Goal: Book appointment/travel/reservation

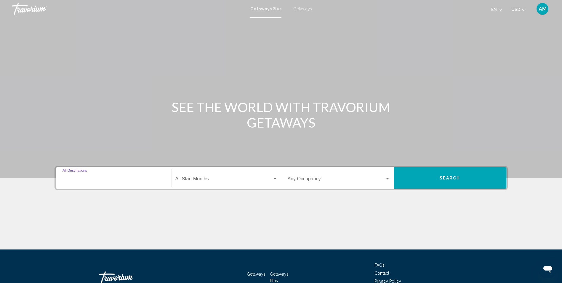
click at [108, 182] on input "Destination All Destinations" at bounding box center [114, 179] width 103 height 5
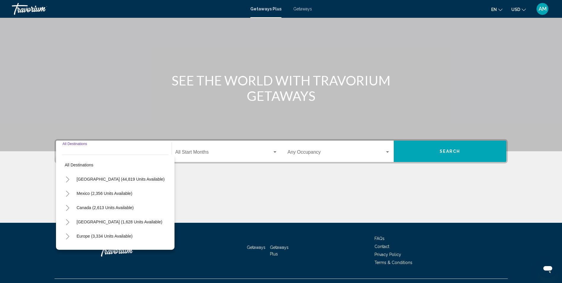
scroll to position [39, 0]
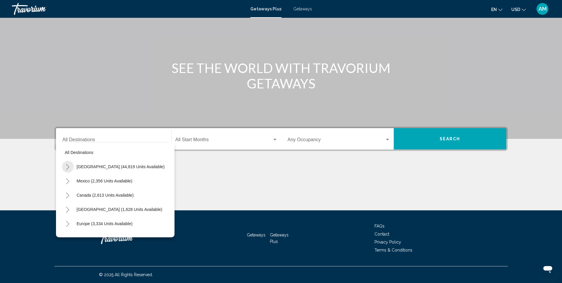
click at [67, 167] on icon "Toggle United States (44,819 units available)" at bounding box center [68, 167] width 4 height 6
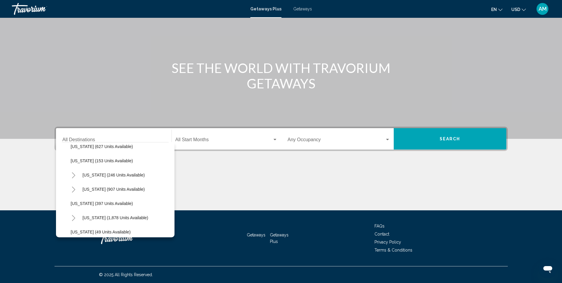
scroll to position [379, 0]
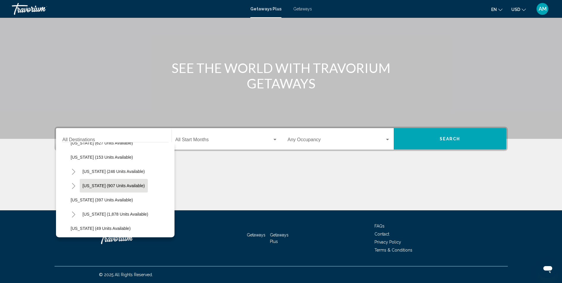
click at [141, 185] on span "[US_STATE] (907 units available)" at bounding box center [114, 185] width 62 height 5
type input "**********"
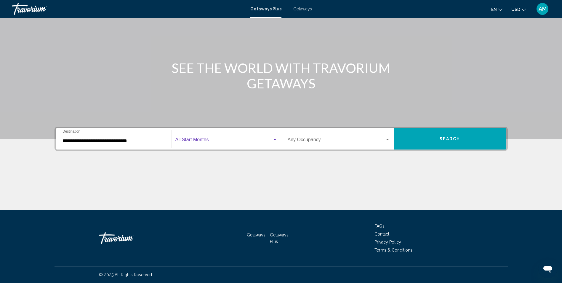
click at [222, 138] on span "Search widget" at bounding box center [223, 140] width 97 height 5
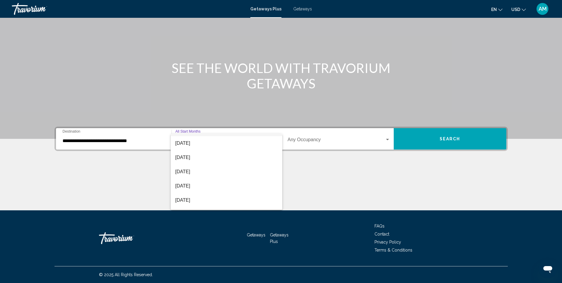
scroll to position [24, 0]
click at [224, 186] on span "[DATE]" at bounding box center [226, 188] width 102 height 14
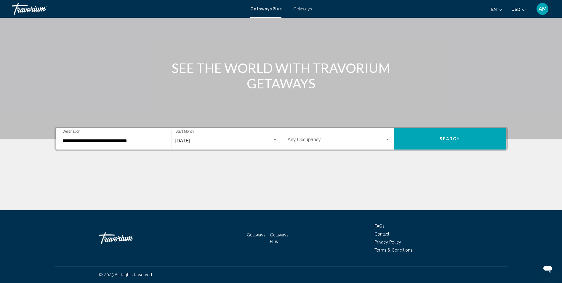
click at [389, 136] on div "Occupancy Any Occupancy" at bounding box center [339, 139] width 103 height 19
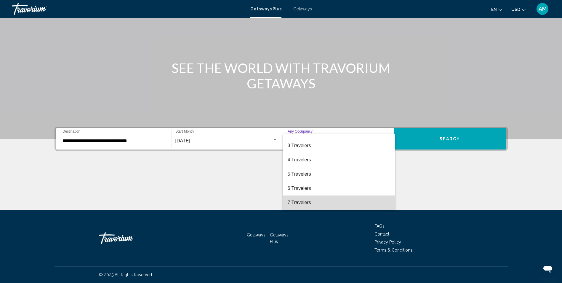
click at [377, 202] on span "7 Travelers" at bounding box center [339, 202] width 103 height 14
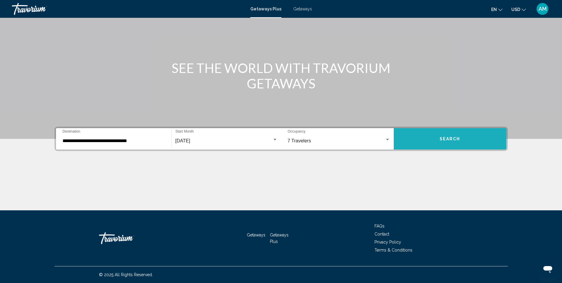
click at [446, 139] on span "Search" at bounding box center [450, 139] width 21 height 5
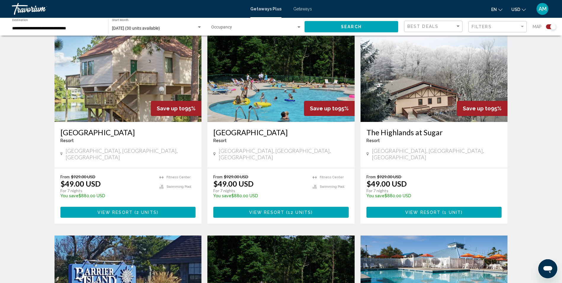
scroll to position [221, 0]
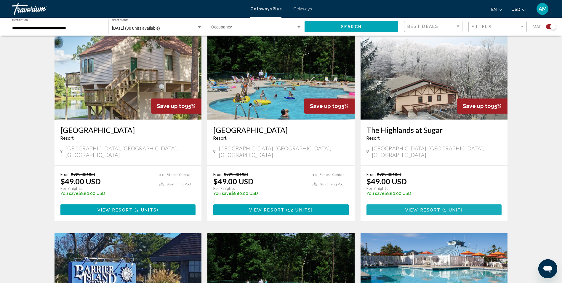
click at [437, 208] on span "View Resort" at bounding box center [423, 210] width 35 height 5
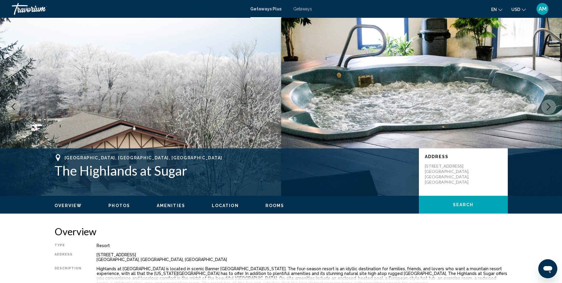
click at [268, 205] on span "Rooms" at bounding box center [275, 205] width 19 height 5
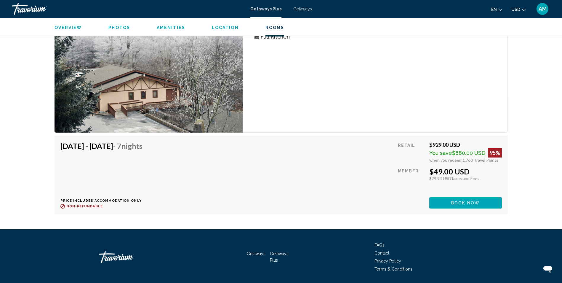
scroll to position [970, 0]
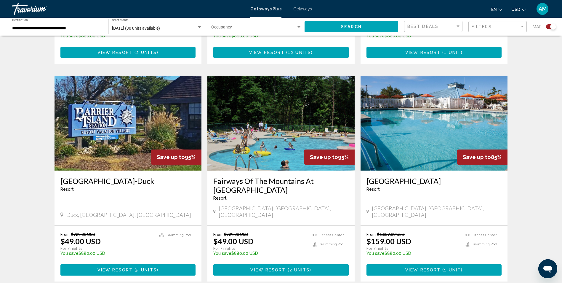
scroll to position [382, 0]
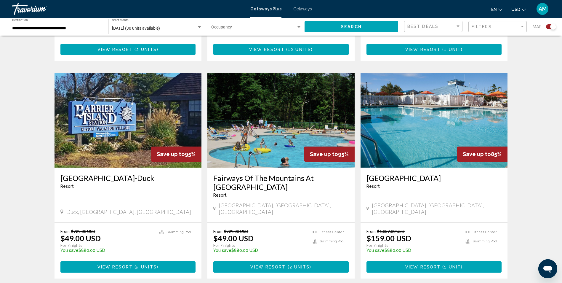
click at [280, 265] on span "View Resort" at bounding box center [268, 267] width 35 height 5
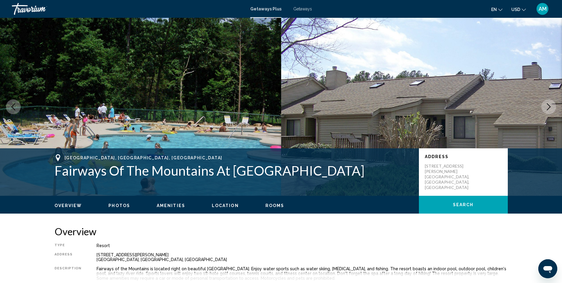
click at [279, 205] on span "Rooms" at bounding box center [275, 205] width 19 height 5
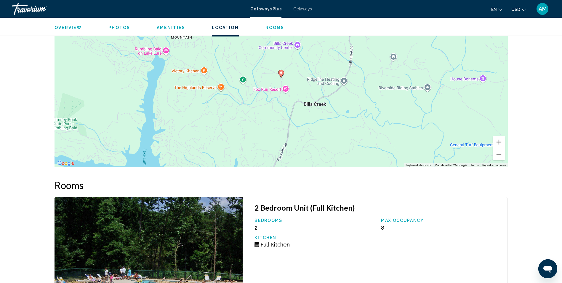
scroll to position [816, 0]
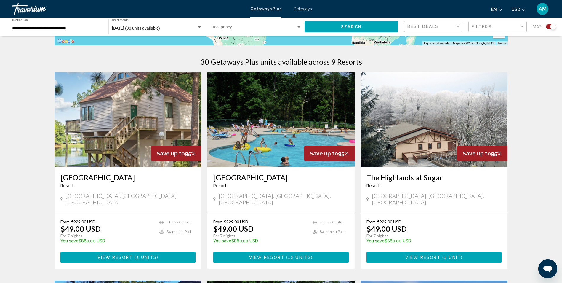
scroll to position [190, 0]
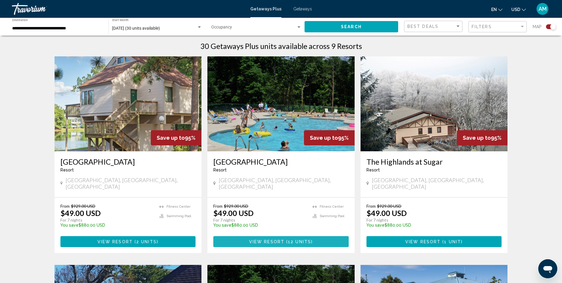
click at [288, 239] on span "12 units" at bounding box center [299, 241] width 23 height 5
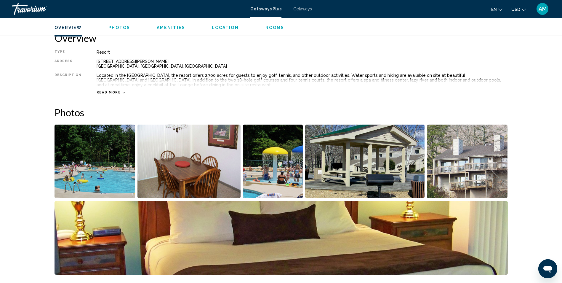
scroll to position [182, 0]
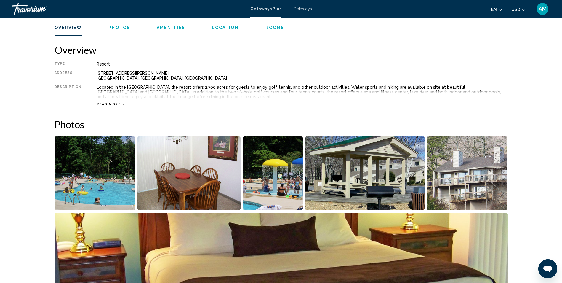
click at [268, 29] on span "Rooms" at bounding box center [275, 27] width 19 height 5
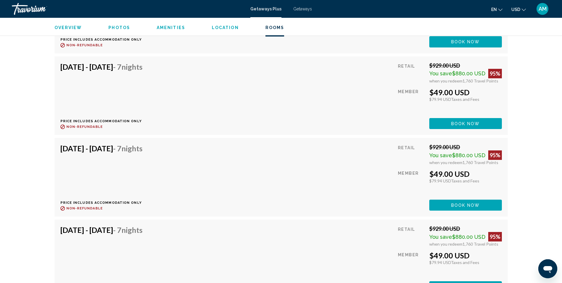
scroll to position [1245, 0]
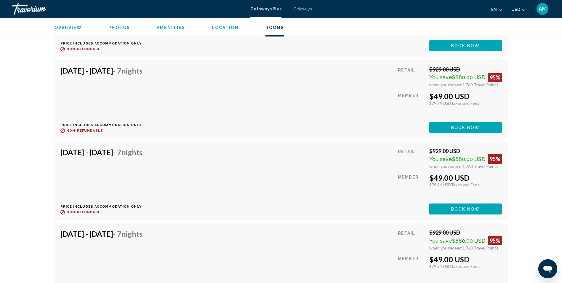
click at [66, 25] on span "Overview" at bounding box center [69, 27] width 28 height 5
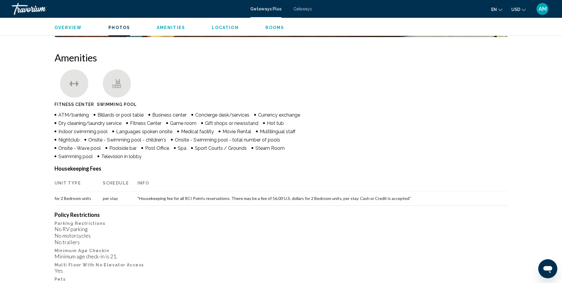
scroll to position [431, 0]
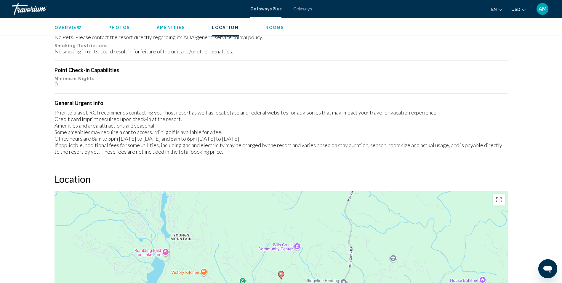
scroll to position [926, 0]
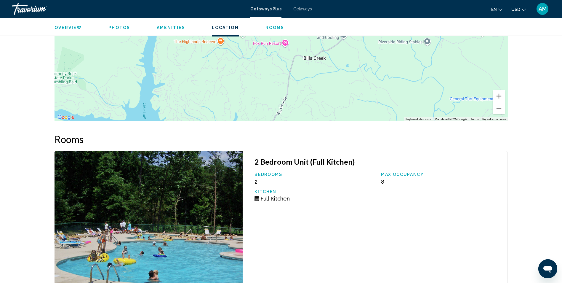
click at [276, 27] on span "Rooms" at bounding box center [275, 27] width 19 height 5
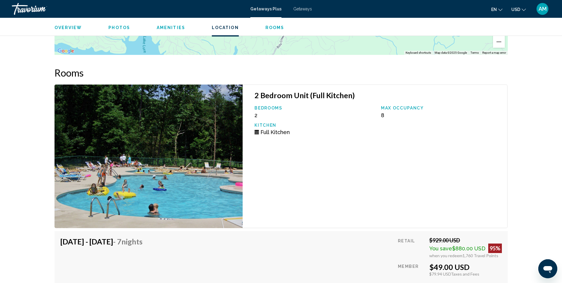
scroll to position [1023, 0]
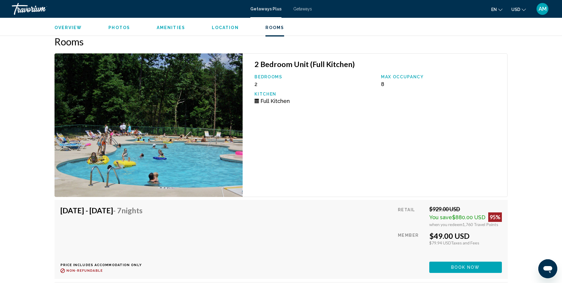
click at [276, 27] on span "Rooms" at bounding box center [275, 27] width 19 height 5
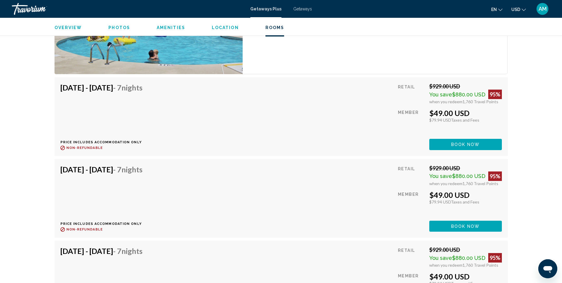
scroll to position [1134, 0]
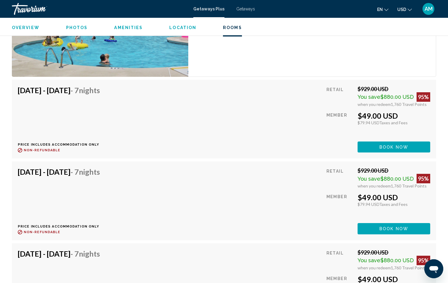
click at [385, 61] on div "2 Bedroom Unit (Full Kitchen) Bedrooms 2 Max Occupancy 8 Kitchen Full Kitchen" at bounding box center [312, 9] width 248 height 134
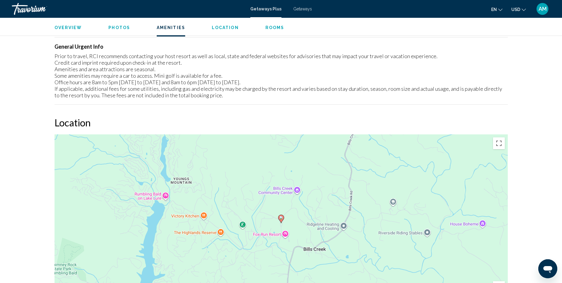
scroll to position [727, 0]
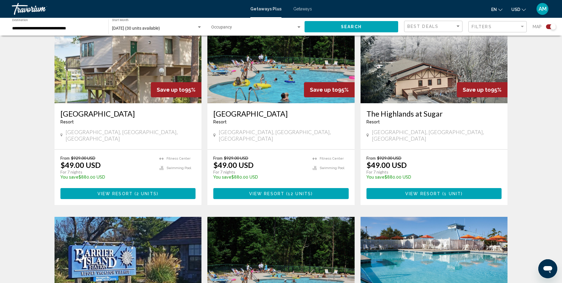
scroll to position [241, 0]
